Goal: Task Accomplishment & Management: Complete application form

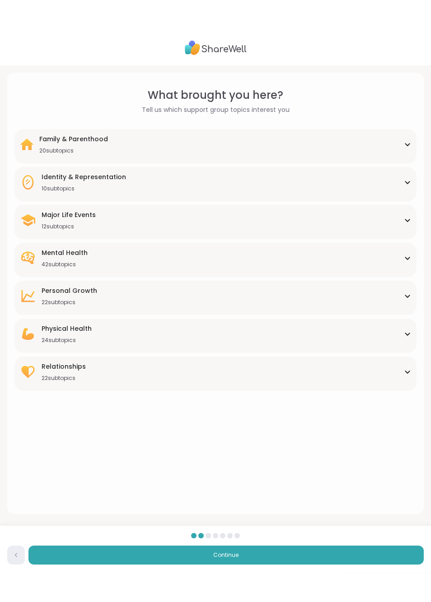
scroll to position [16, 0]
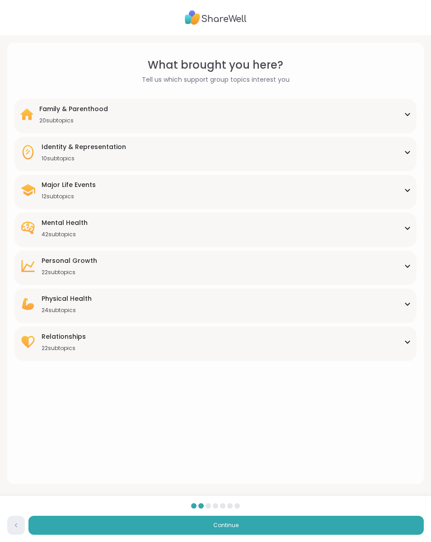
click at [414, 300] on div "Physical Health 24 subtopics Alcoholism Alzheimers Aspergers Autism Cancer Chro…" at bounding box center [215, 305] width 402 height 34
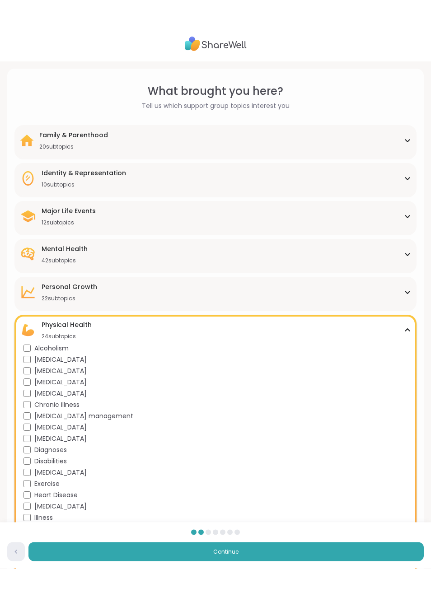
scroll to position [0, 0]
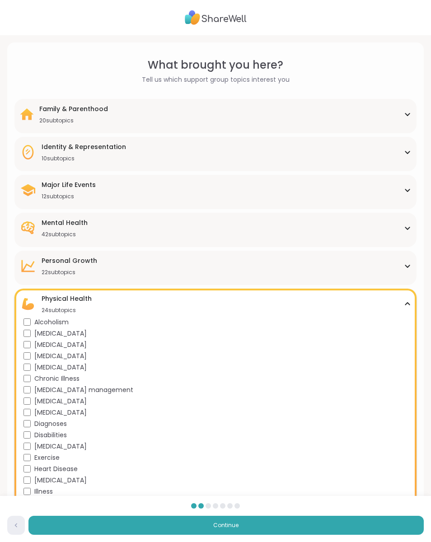
click at [414, 227] on div "Mental Health 42 subtopics Academic stress Addiction ADHD Aging Anxiety Bipolar…" at bounding box center [215, 230] width 402 height 34
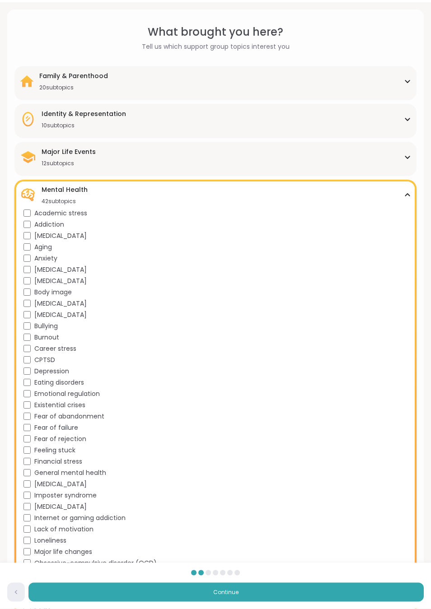
scroll to position [33, 0]
click at [32, 536] on div "Loneliness" at bounding box center [216, 540] width 387 height 9
click at [239, 541] on button "Continue" at bounding box center [225, 592] width 395 height 19
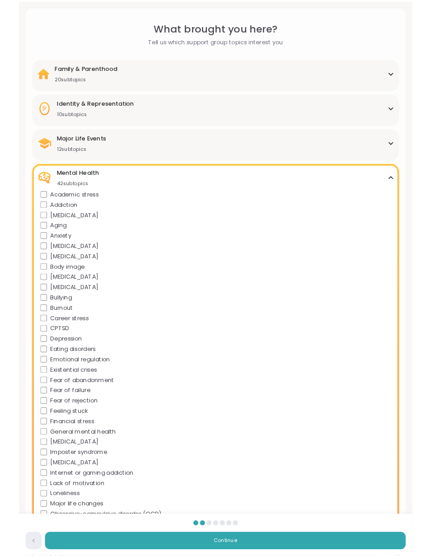
scroll to position [0, 0]
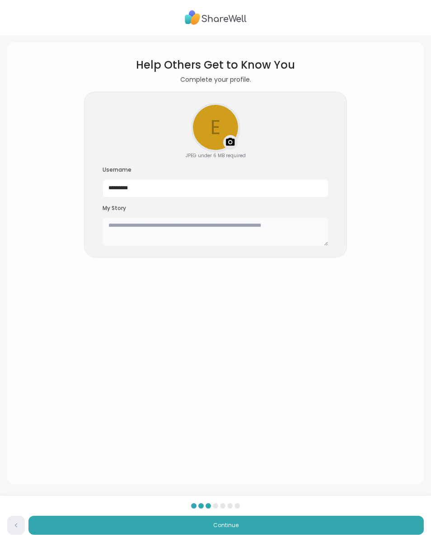
click at [128, 230] on textarea at bounding box center [215, 231] width 226 height 29
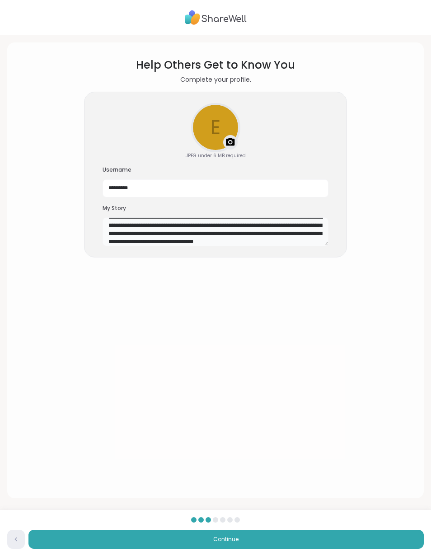
scroll to position [16, 0]
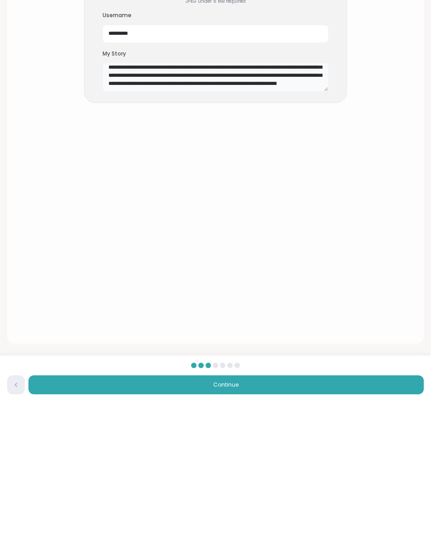
type textarea "**********"
click at [258, 530] on button "Continue" at bounding box center [225, 539] width 395 height 19
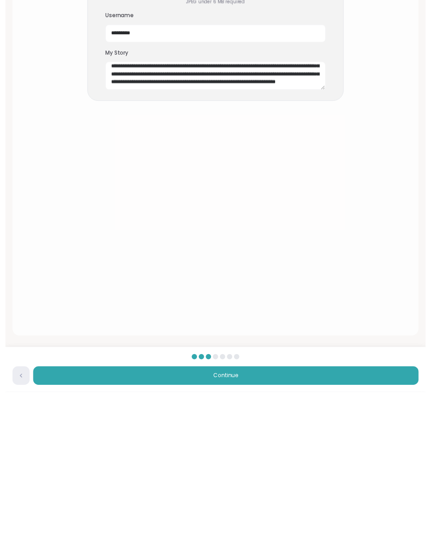
scroll to position [0, 0]
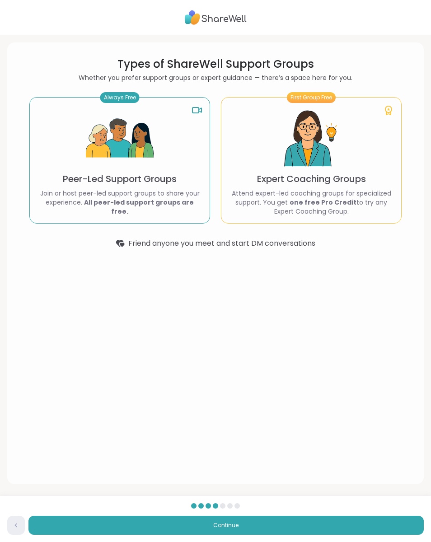
click at [192, 178] on div "Always Free Peer-Led Support Groups Join or host peer-led support groups to sha…" at bounding box center [119, 160] width 181 height 126
click at [160, 177] on p "Peer-Led Support Groups" at bounding box center [120, 178] width 114 height 13
click at [200, 113] on icon at bounding box center [196, 110] width 11 height 11
click at [202, 116] on div "Always Free Peer-Led Support Groups Join or host peer-led support groups to sha…" at bounding box center [119, 160] width 181 height 126
click at [236, 527] on span "Continue" at bounding box center [225, 525] width 25 height 8
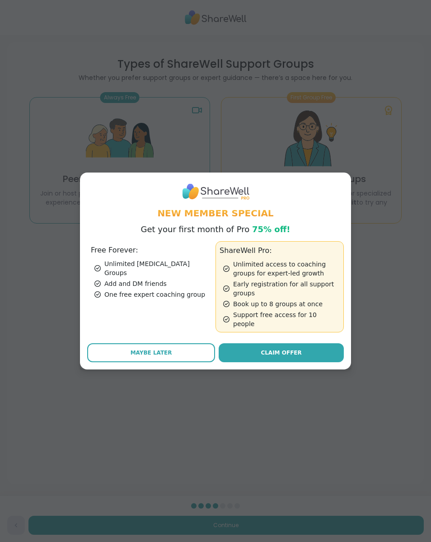
click at [315, 351] on link "Claim Offer" at bounding box center [280, 352] width 125 height 19
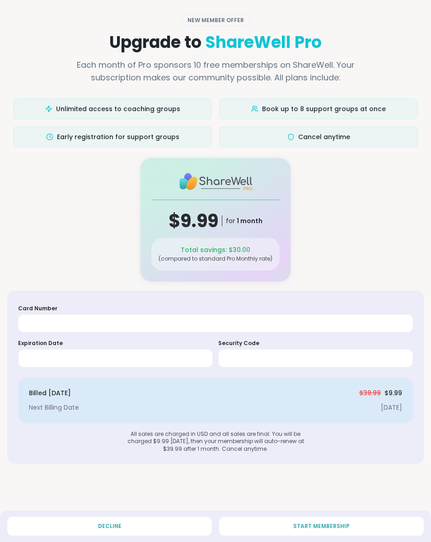
scroll to position [0, 0]
click at [126, 525] on button "Decline" at bounding box center [109, 525] width 204 height 19
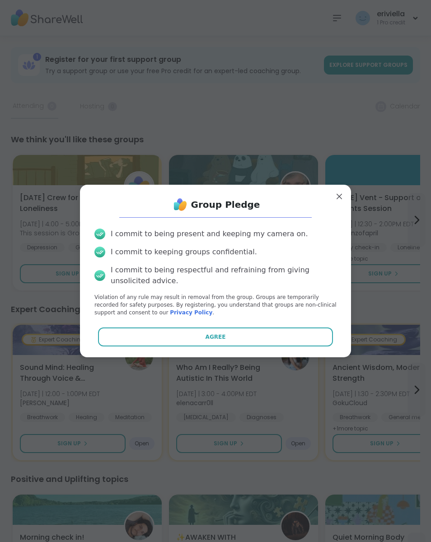
click at [221, 339] on span "Agree" at bounding box center [215, 337] width 20 height 8
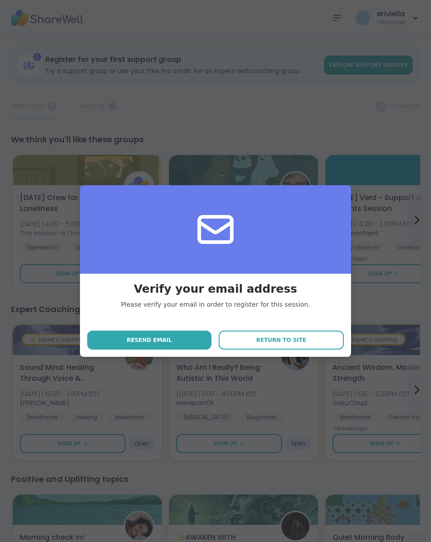
click at [165, 347] on button "Resend email" at bounding box center [149, 339] width 124 height 19
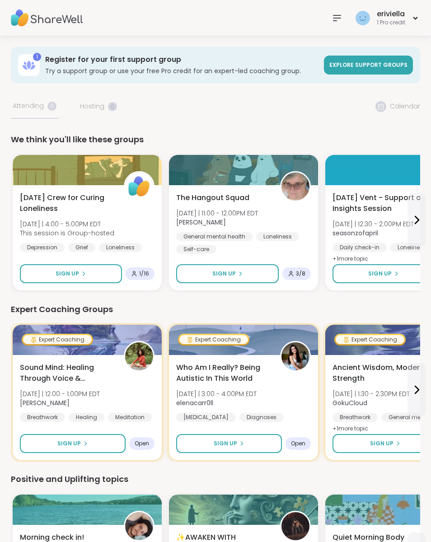
click at [81, 274] on icon at bounding box center [83, 273] width 5 height 5
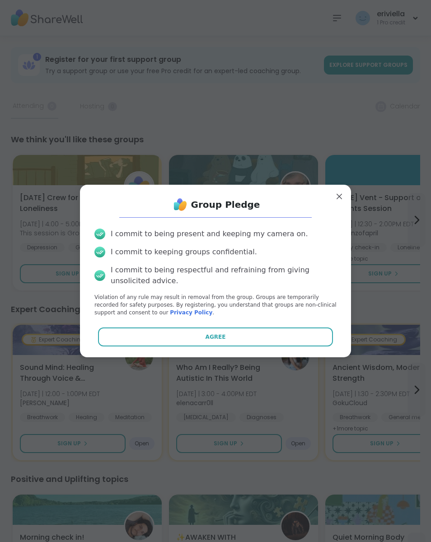
click at [223, 345] on button "Agree" at bounding box center [215, 336] width 235 height 19
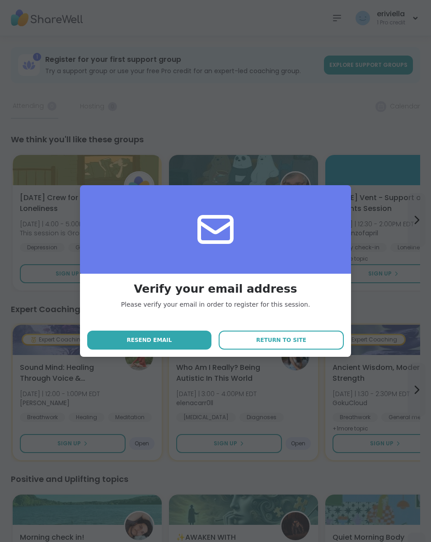
click at [188, 344] on button "Resend email" at bounding box center [149, 339] width 124 height 19
